Goal: Find specific page/section: Find specific page/section

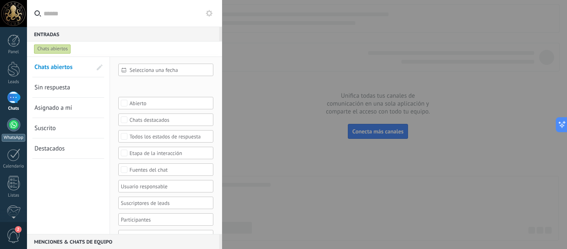
click at [16, 126] on div at bounding box center [13, 124] width 13 height 13
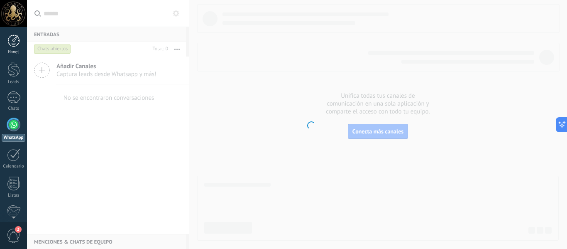
click at [15, 41] on div at bounding box center [13, 40] width 12 height 12
